Goal: Task Accomplishment & Management: Use online tool/utility

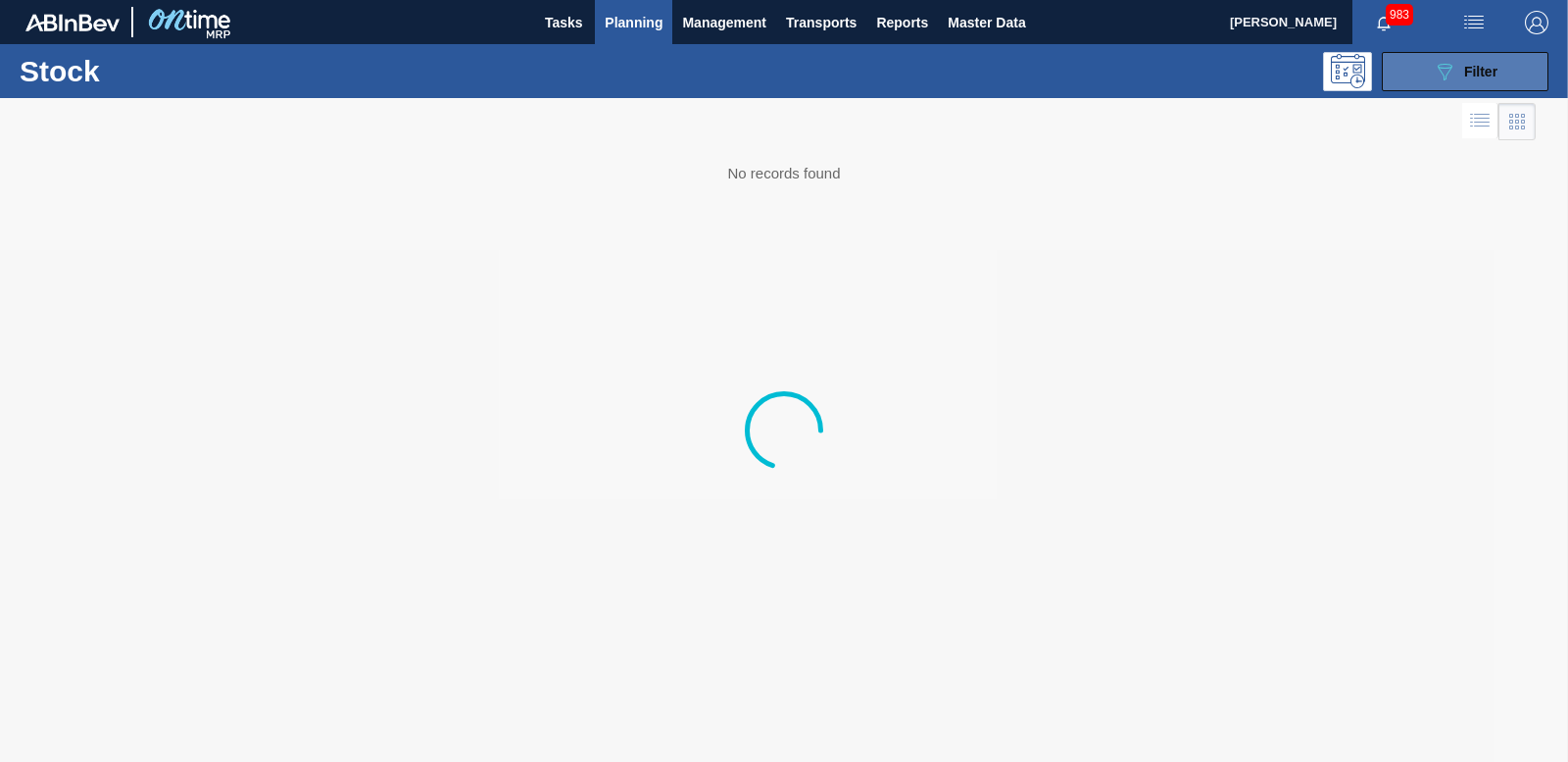
click at [1455, 67] on icon "089F7B8B-B2A5-4AFE-B5C0-19BA573D28AC" at bounding box center [1445, 72] width 24 height 24
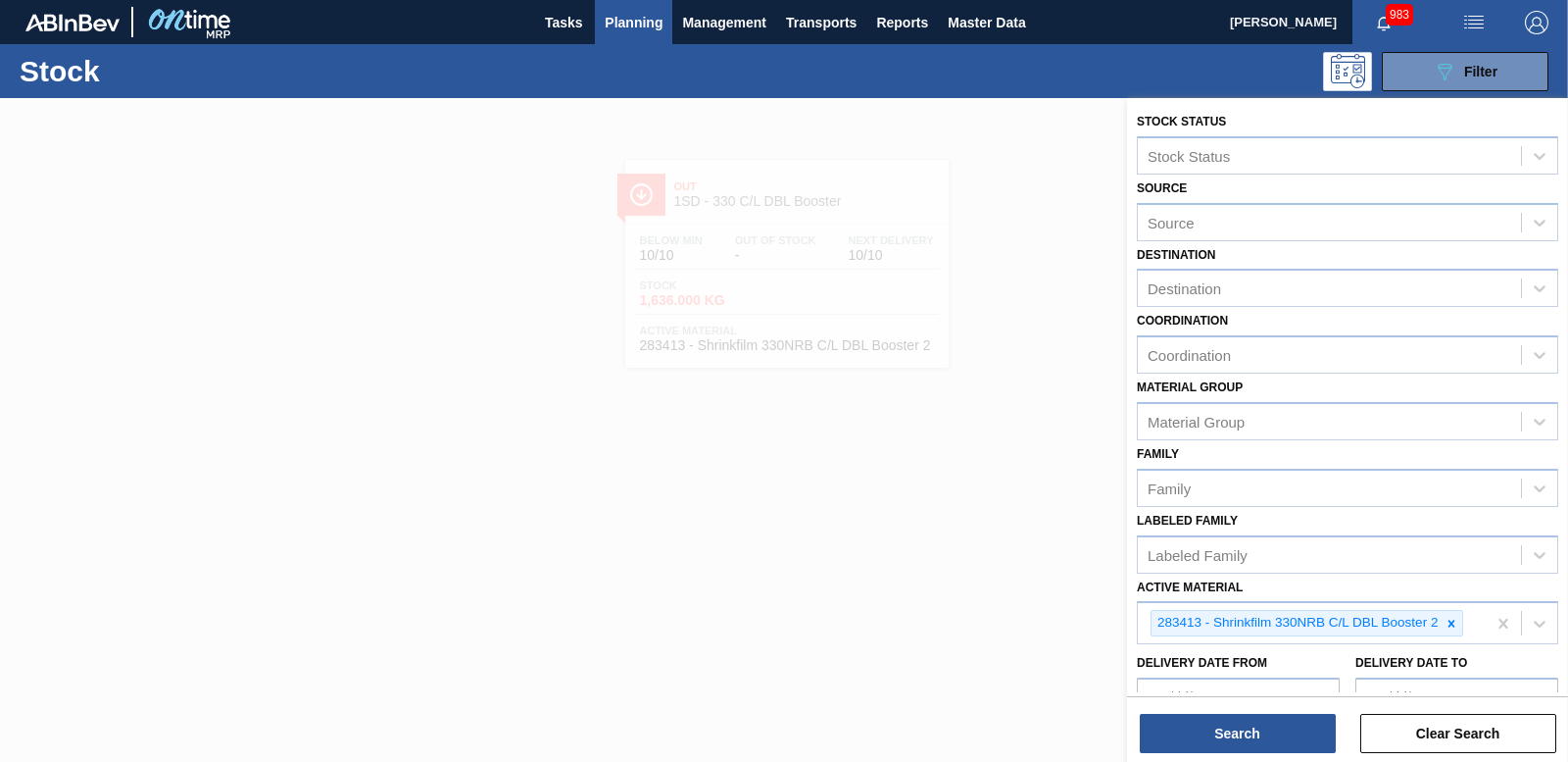
click at [614, 21] on span "Planning" at bounding box center [633, 23] width 58 height 24
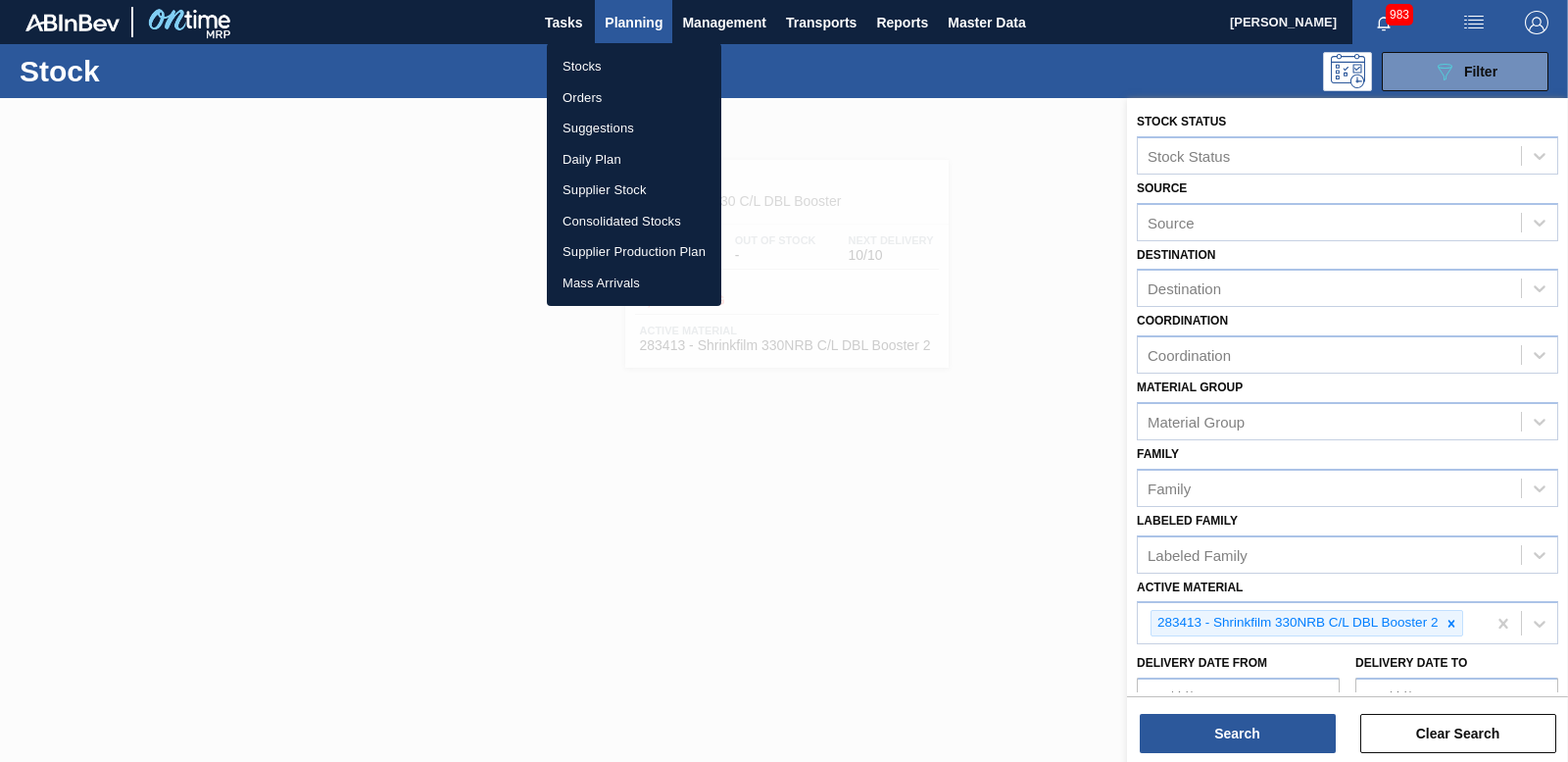
click at [588, 95] on li "Orders" at bounding box center [633, 98] width 174 height 32
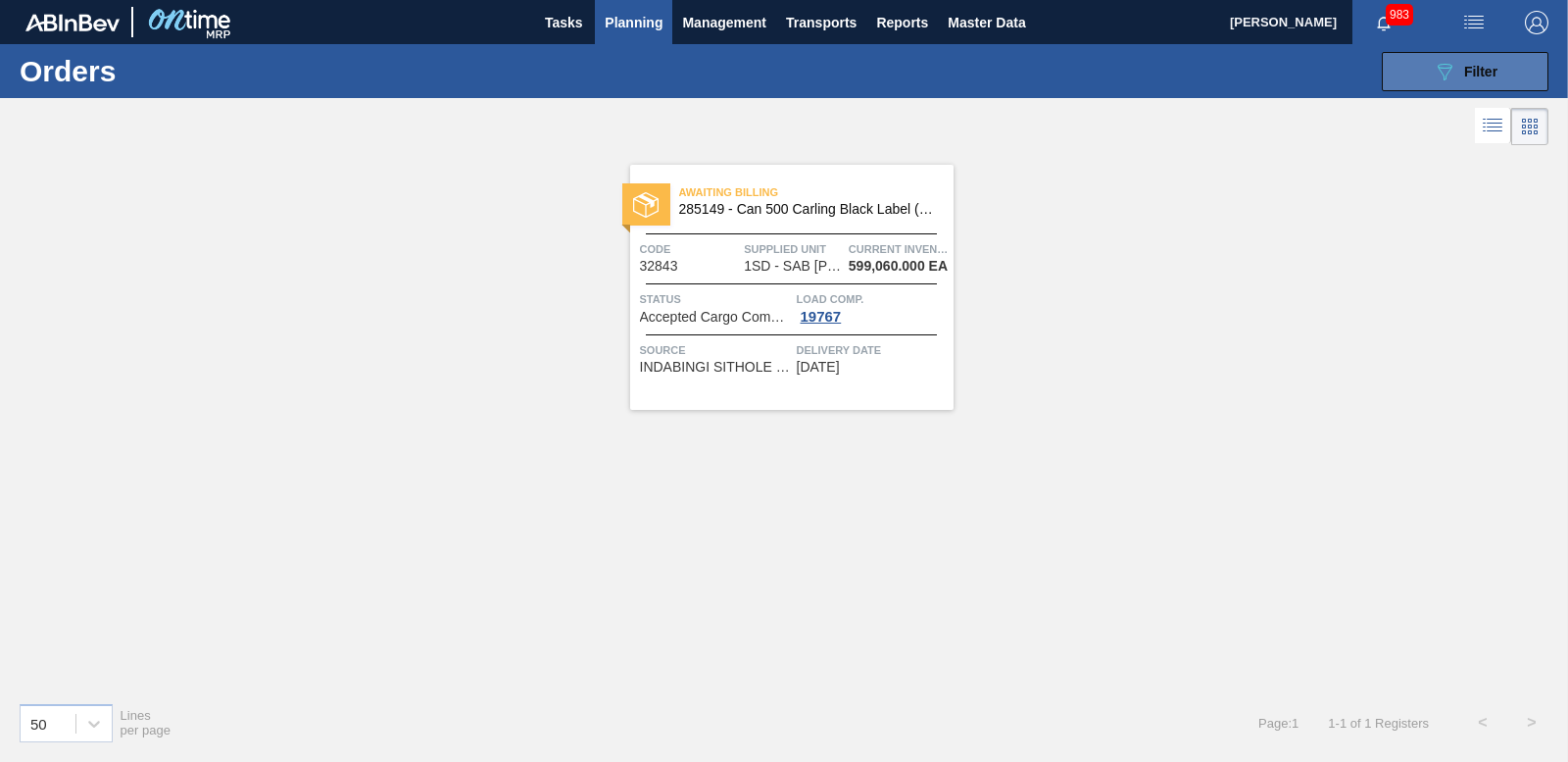
click at [1474, 71] on span "Filter" at bounding box center [1481, 72] width 34 height 16
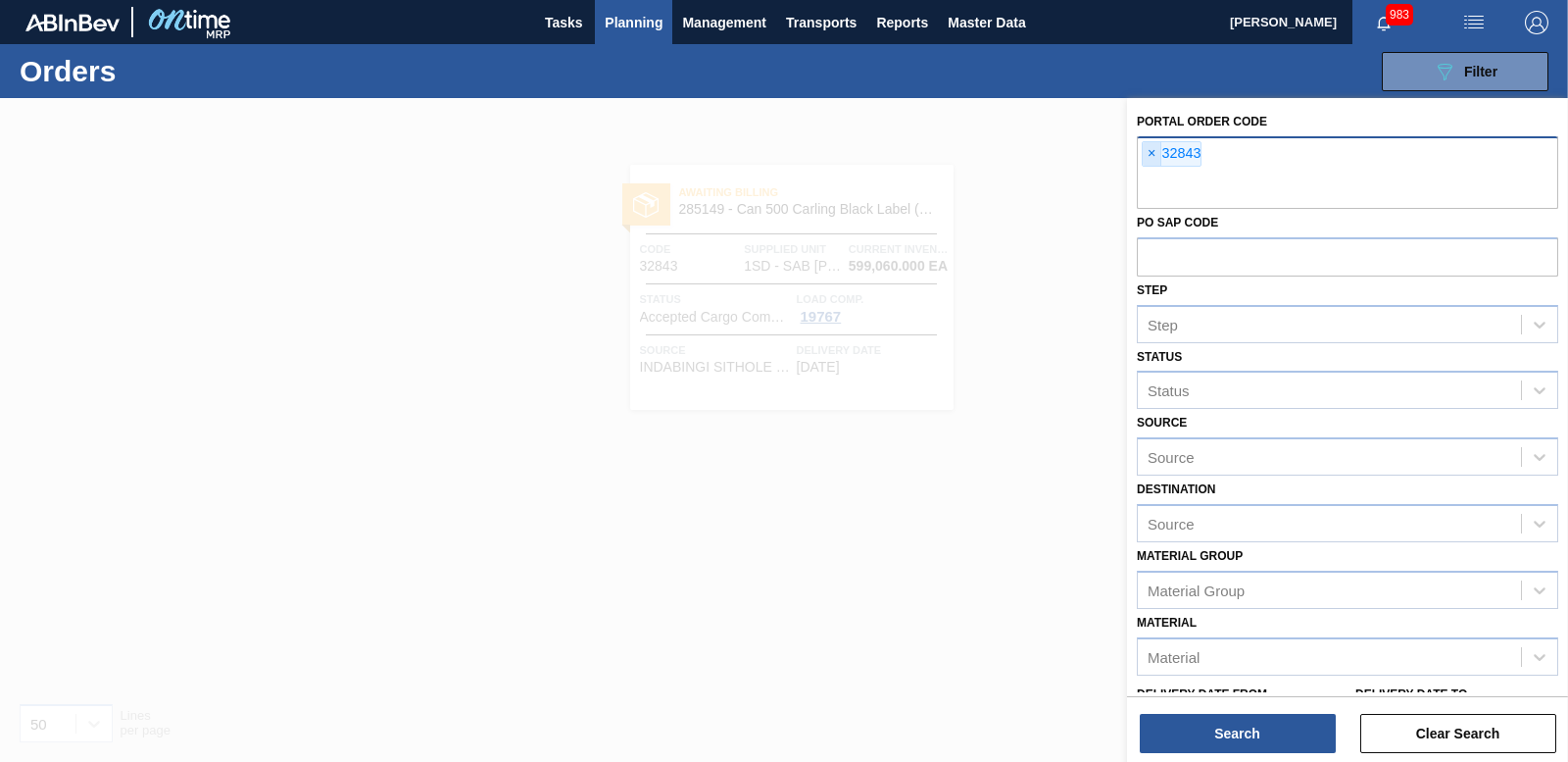
click at [1152, 156] on span "×" at bounding box center [1151, 154] width 19 height 24
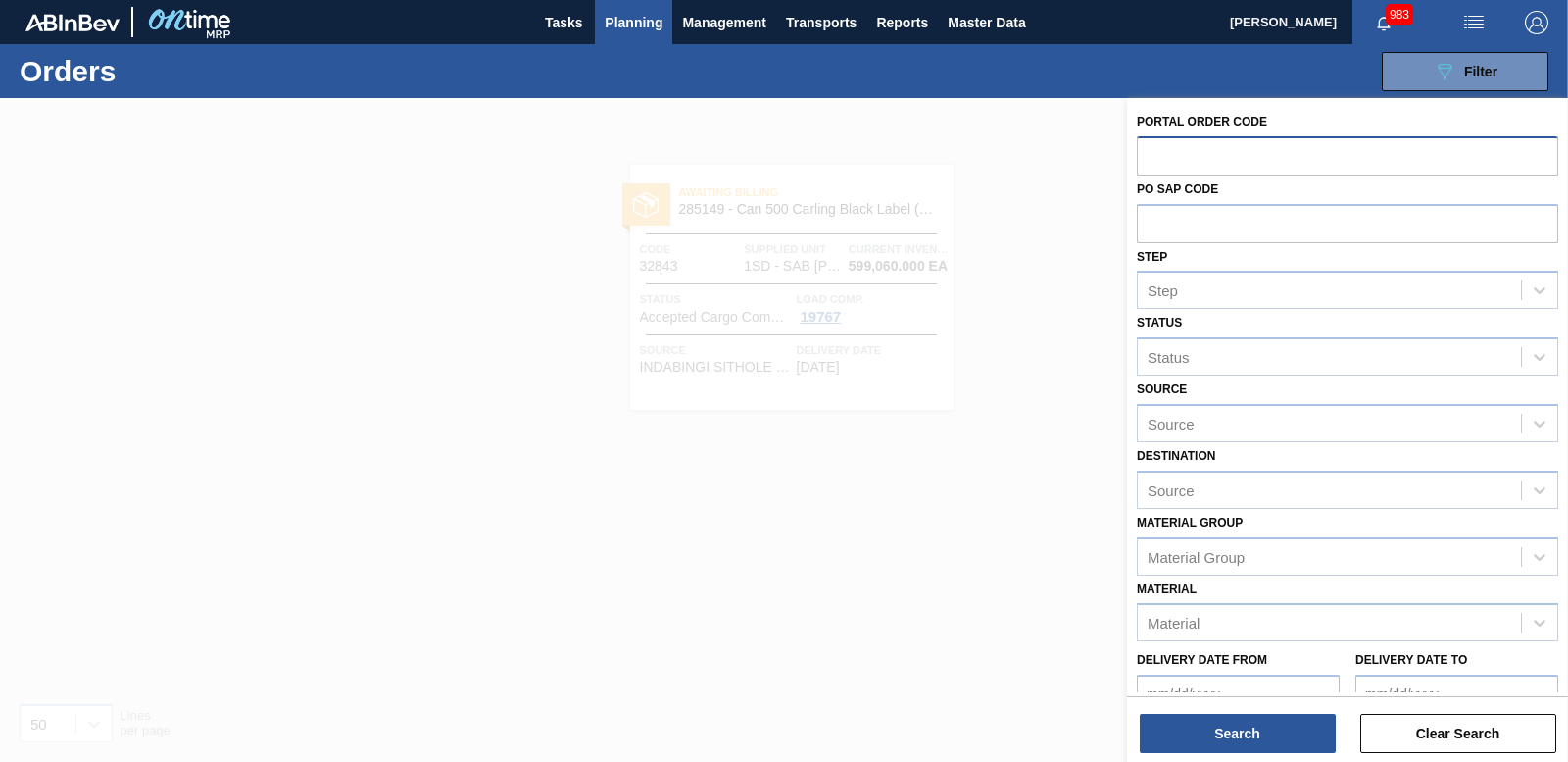
paste input "32845"
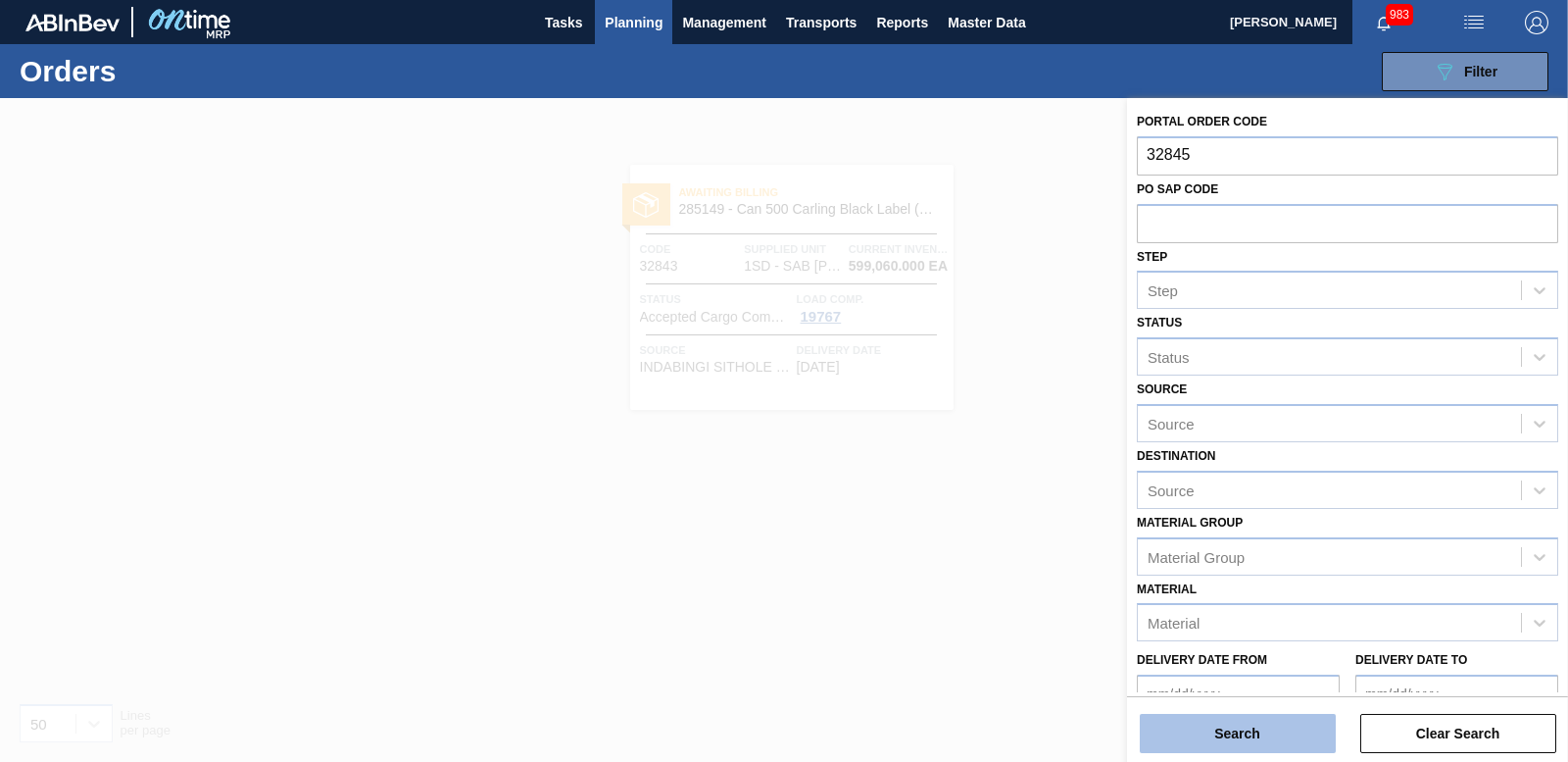
type input "32845"
click at [1274, 735] on button "Search" at bounding box center [1237, 733] width 196 height 39
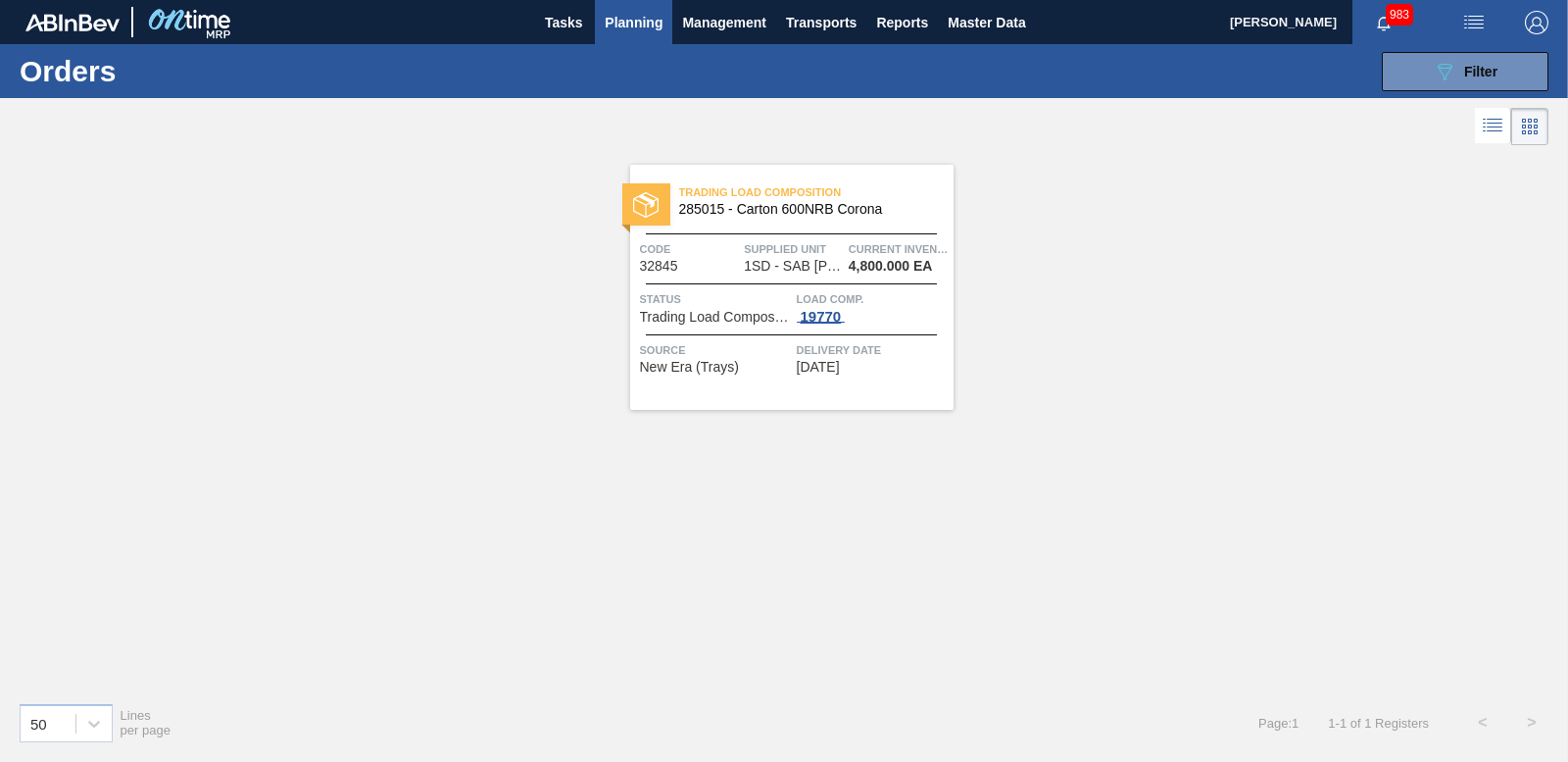
click at [821, 313] on div "19770" at bounding box center [820, 316] width 49 height 16
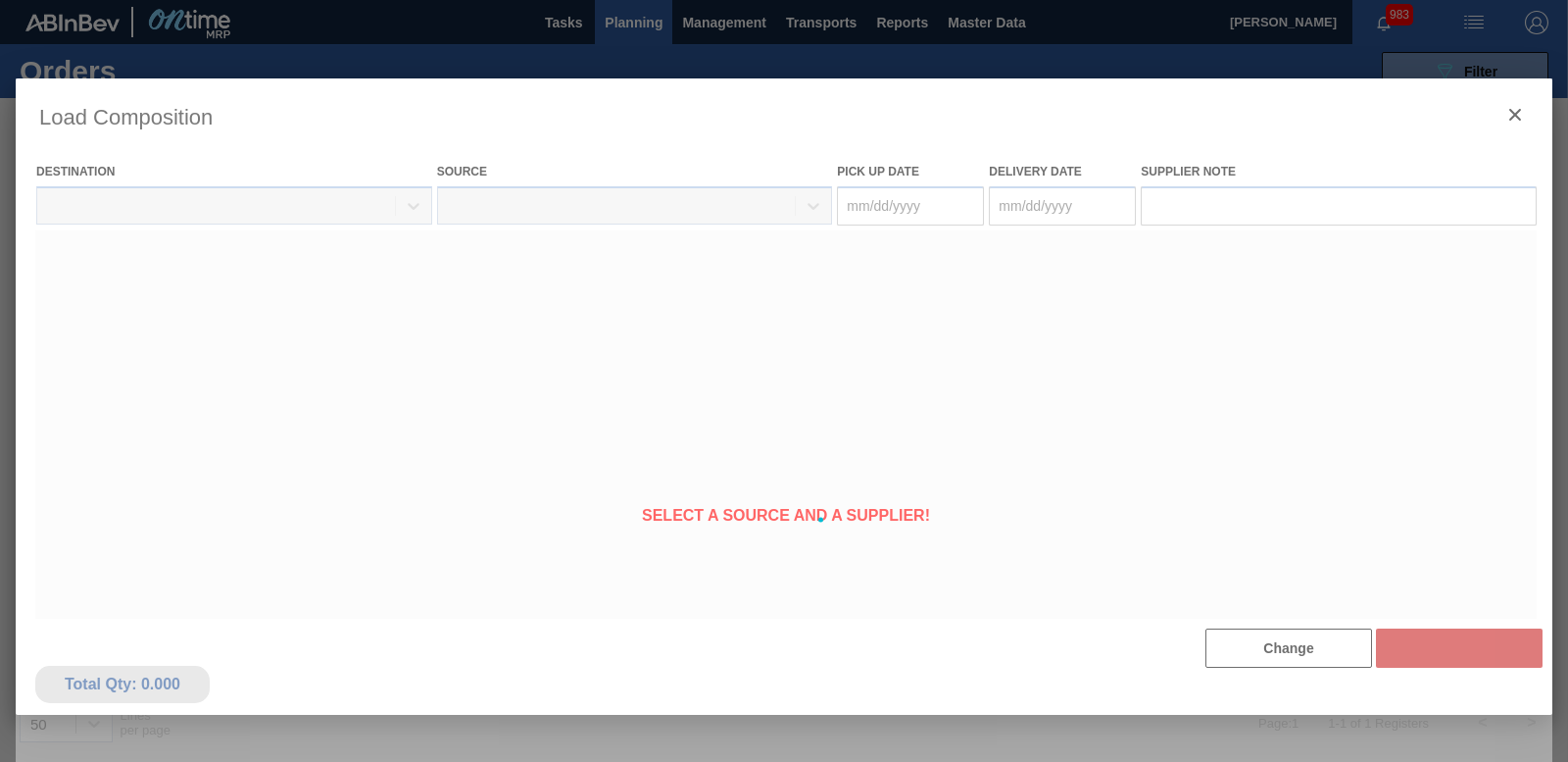
type Date "[DATE]"
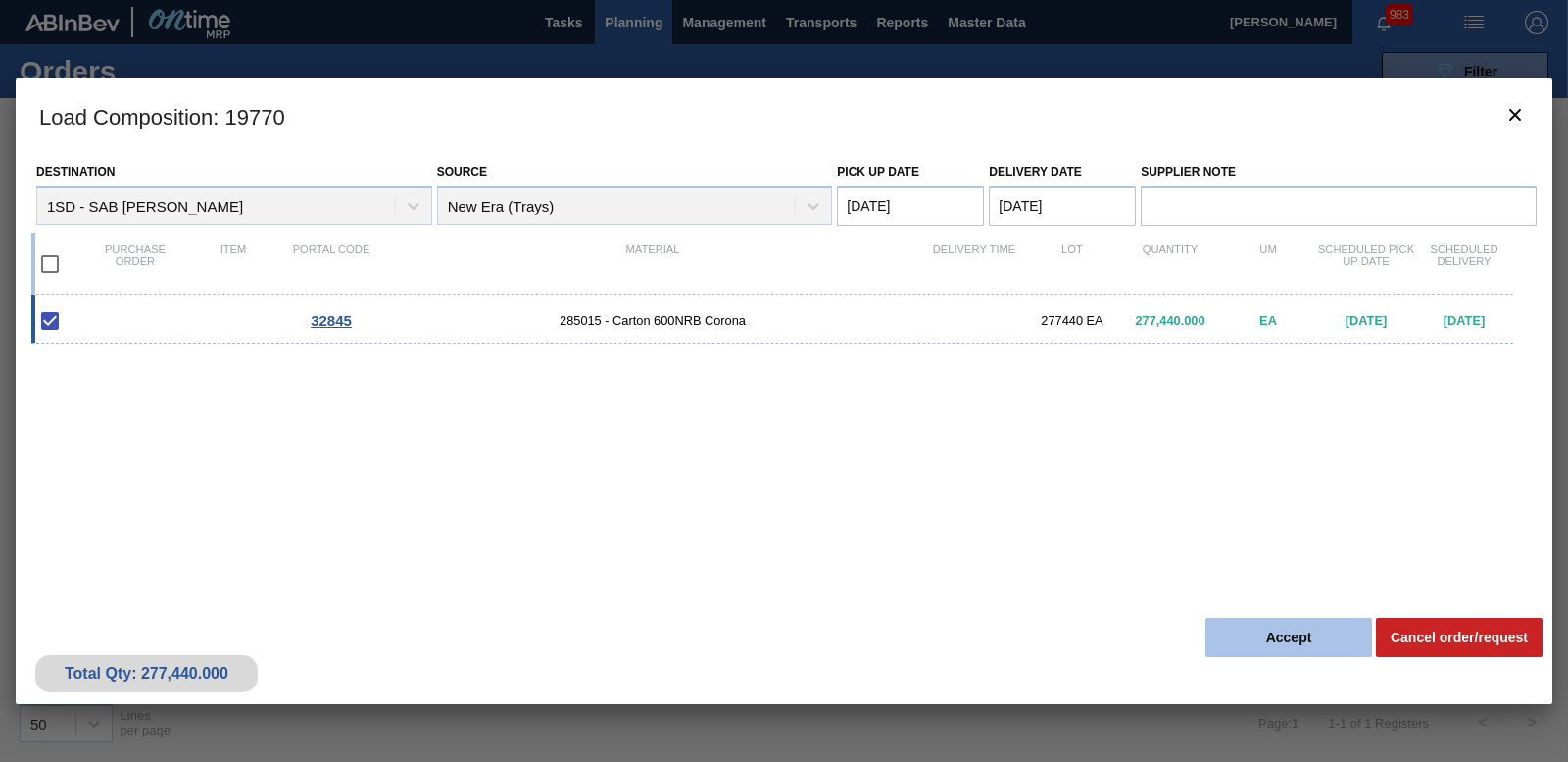
click at [1307, 642] on button "Accept" at bounding box center [1289, 637] width 167 height 39
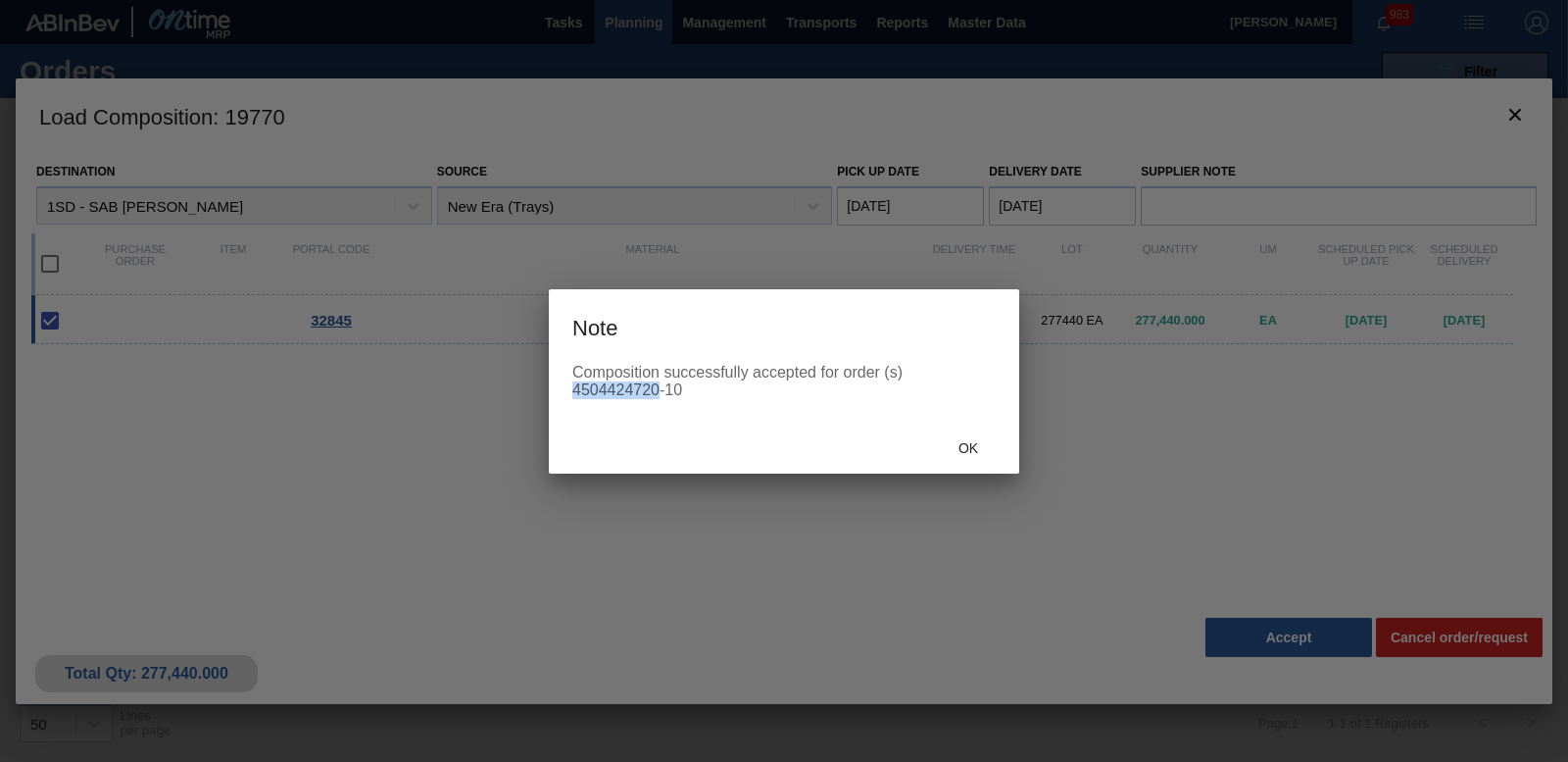
drag, startPoint x: 577, startPoint y: 389, endPoint x: 657, endPoint y: 390, distance: 80.0
click at [657, 390] on div "Composition successfully accepted for order (s) 4504424720-10" at bounding box center [784, 381] width 424 height 35
drag, startPoint x: 657, startPoint y: 390, endPoint x: 642, endPoint y: 388, distance: 15.1
copy div "4504424720"
click at [974, 446] on span "Ok" at bounding box center [967, 449] width 51 height 16
